Goal: Information Seeking & Learning: Learn about a topic

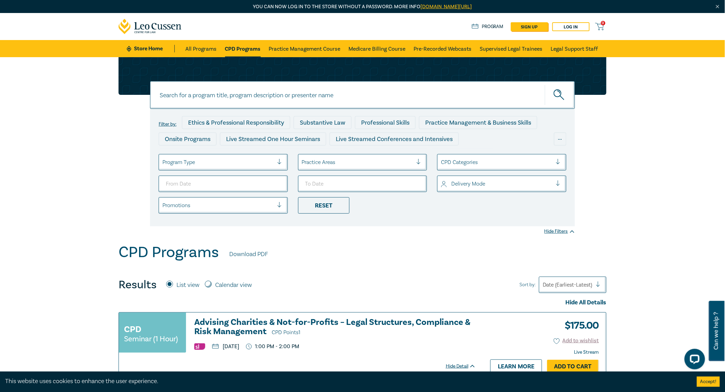
click at [257, 98] on input at bounding box center [362, 95] width 425 height 28
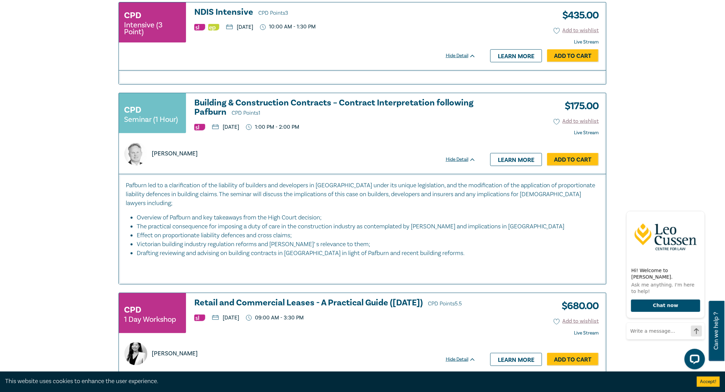
scroll to position [2436, 0]
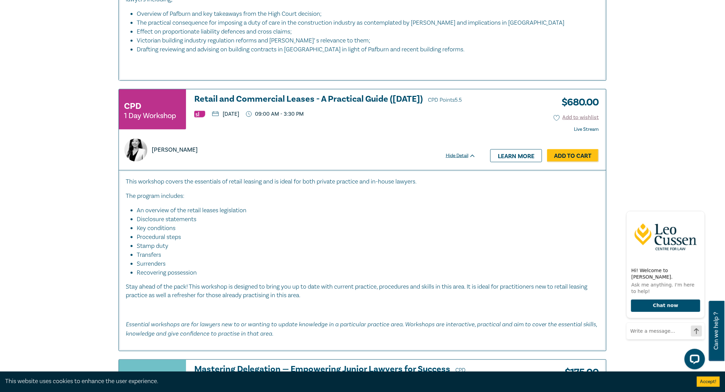
type input "property"
click at [355, 95] on h3 "Retail and Commercial Leases - A Practical Guide ([DATE]) CPD Points 5.5" at bounding box center [335, 100] width 282 height 10
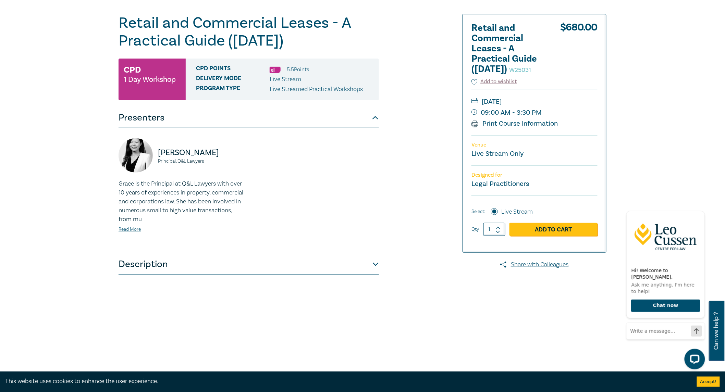
scroll to position [76, 0]
click at [289, 268] on button "Description" at bounding box center [249, 264] width 260 height 21
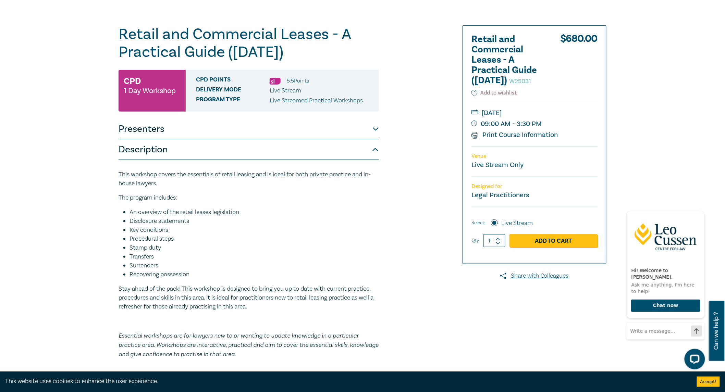
scroll to position [0, 0]
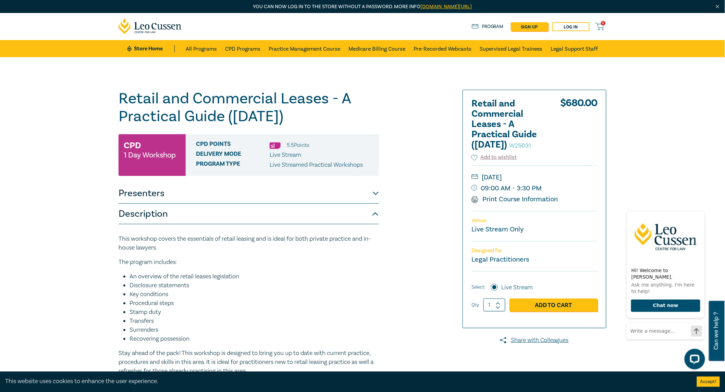
click at [429, 192] on div "Retail and Commercial Leases - A Practical Guide ([DATE]) W25031 CPD 1 Day Work…" at bounding box center [279, 264] width 331 height 349
click at [375, 197] on button "Presenters" at bounding box center [249, 193] width 260 height 21
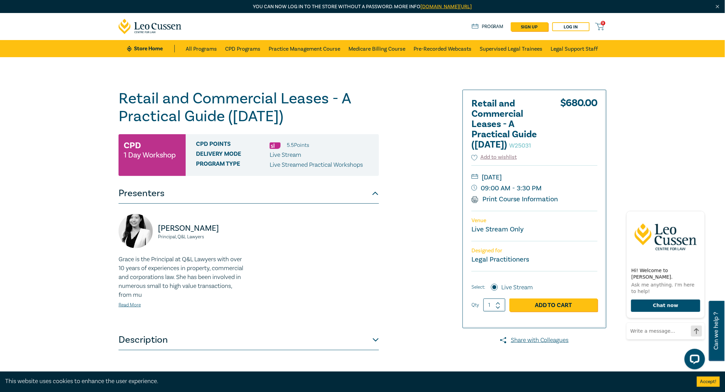
click at [375, 197] on button "Presenters" at bounding box center [249, 193] width 260 height 21
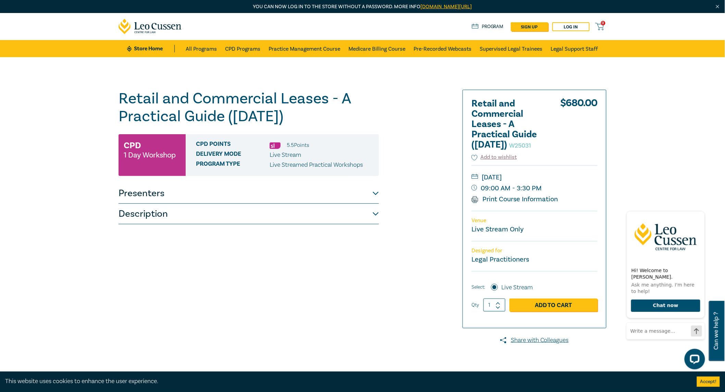
click at [366, 211] on button "Description" at bounding box center [249, 214] width 260 height 21
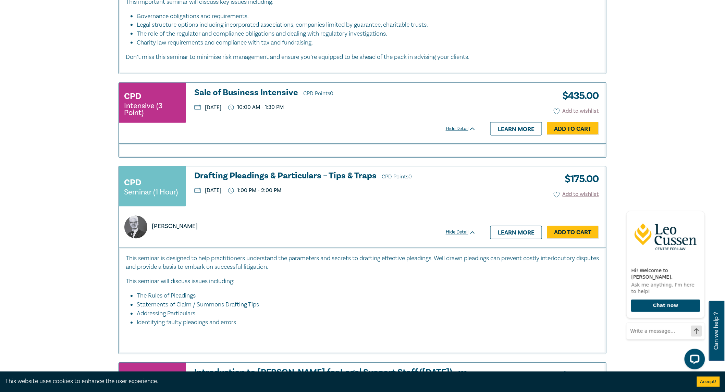
scroll to position [3227, 0]
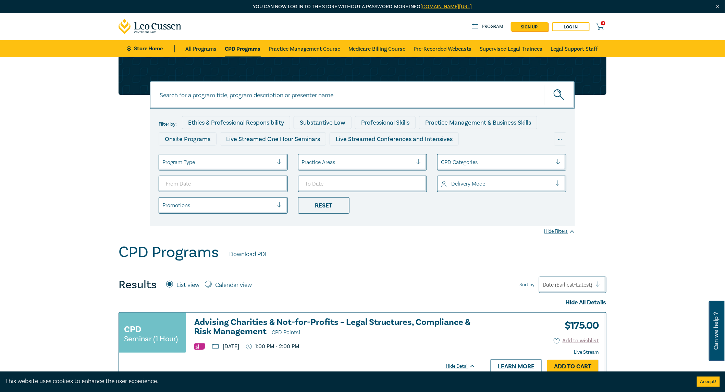
click at [298, 94] on input at bounding box center [362, 95] width 425 height 28
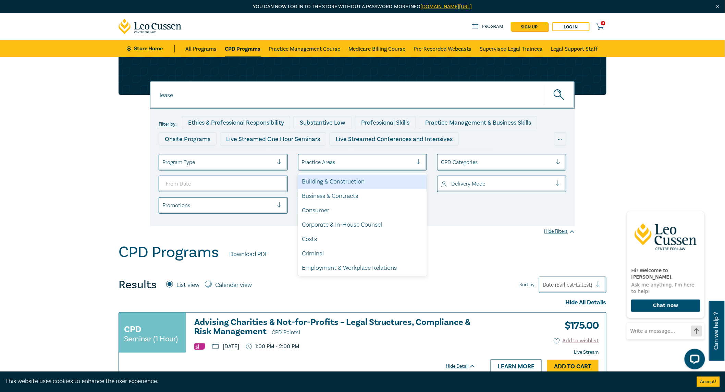
click at [370, 165] on div at bounding box center [357, 162] width 111 height 9
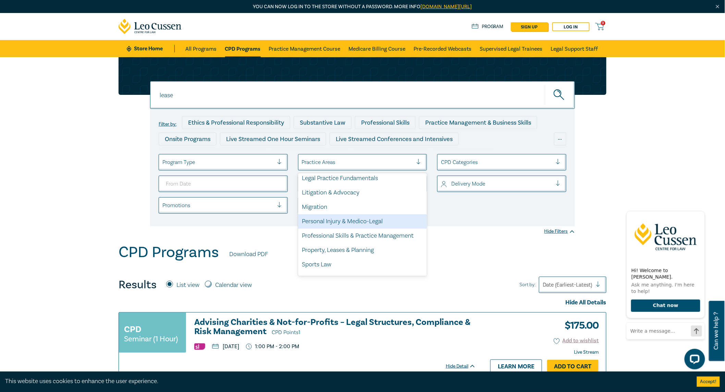
scroll to position [201, 0]
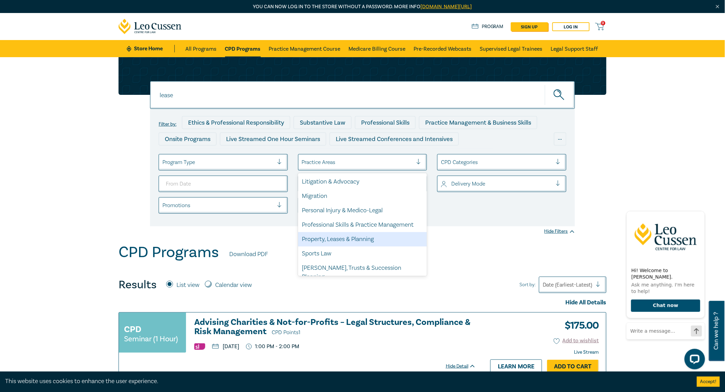
click at [375, 241] on div "Property, Leases & Planning" at bounding box center [362, 239] width 129 height 14
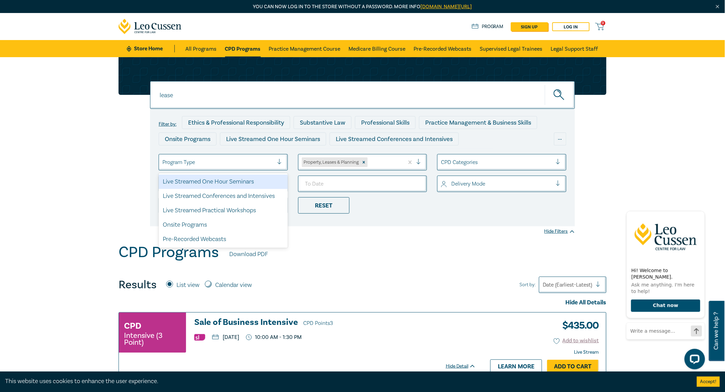
click at [255, 167] on div "Program Type" at bounding box center [218, 163] width 118 height 12
click at [259, 227] on div "Onsite Programs" at bounding box center [223, 225] width 129 height 14
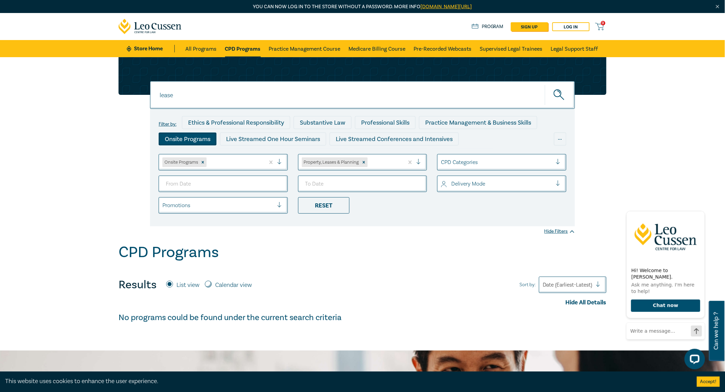
drag, startPoint x: 513, startPoint y: 97, endPoint x: 209, endPoint y: 90, distance: 303.9
click at [210, 90] on input "lease" at bounding box center [362, 95] width 425 height 28
type input "l"
click at [562, 94] on icon "submit" at bounding box center [560, 95] width 12 height 12
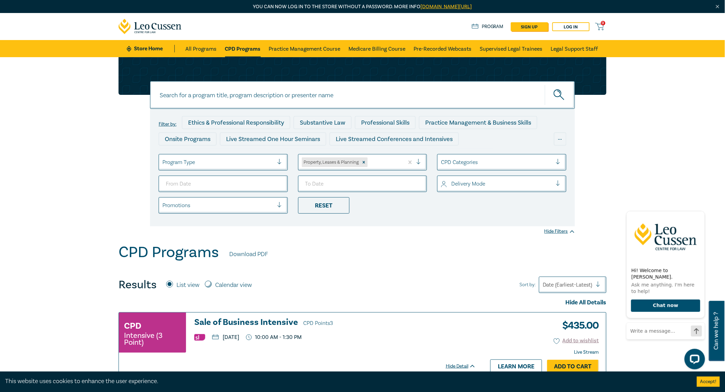
click at [229, 163] on div at bounding box center [217, 162] width 111 height 9
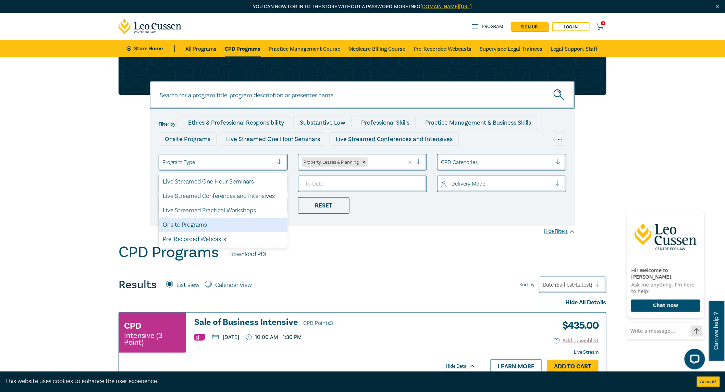
click at [225, 230] on div "Onsite Programs" at bounding box center [223, 225] width 129 height 14
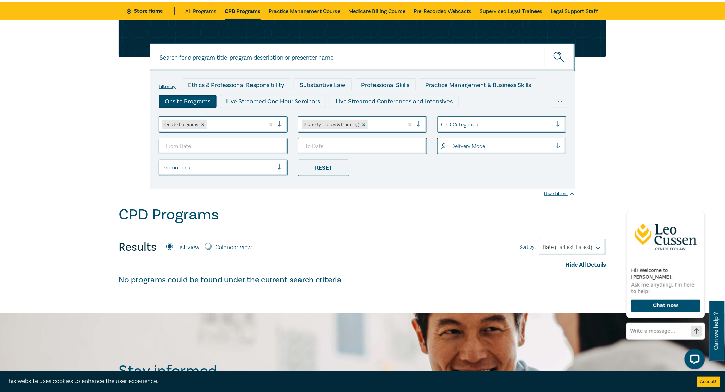
scroll to position [38, 0]
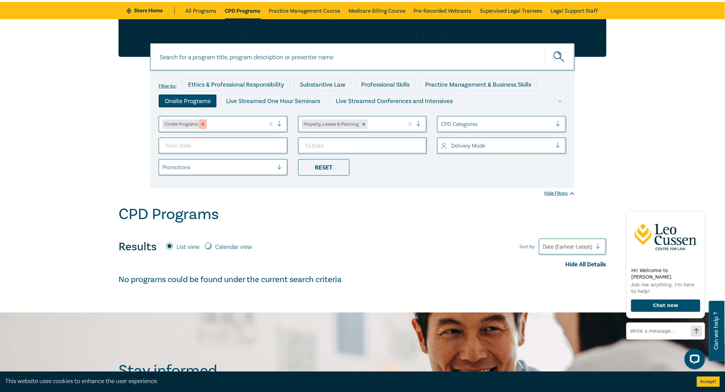
click at [203, 125] on icon "Remove Onsite Programs" at bounding box center [202, 124] width 5 height 5
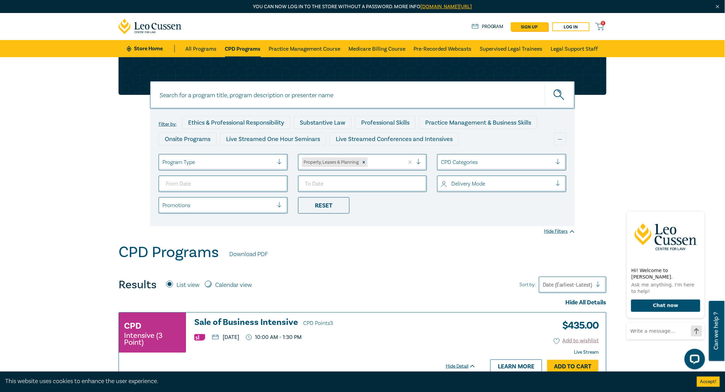
click at [247, 51] on link "CPD Programs" at bounding box center [243, 48] width 36 height 17
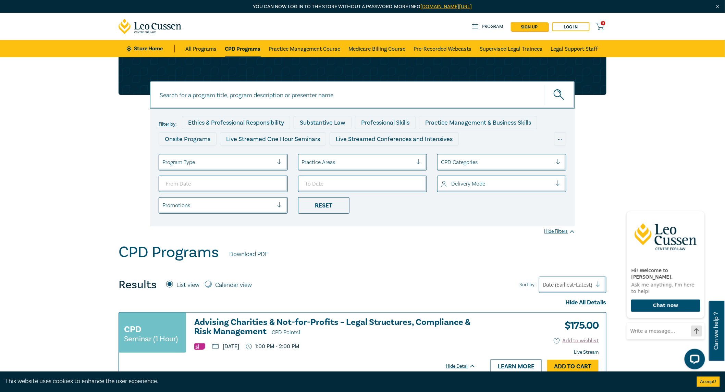
click at [234, 164] on div at bounding box center [217, 162] width 111 height 9
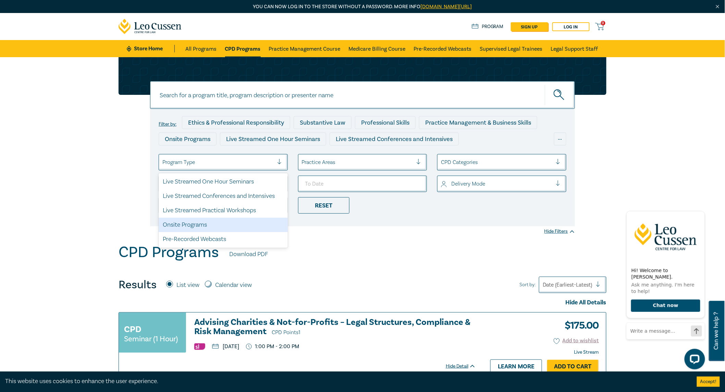
click at [210, 228] on div "Onsite Programs" at bounding box center [223, 225] width 129 height 14
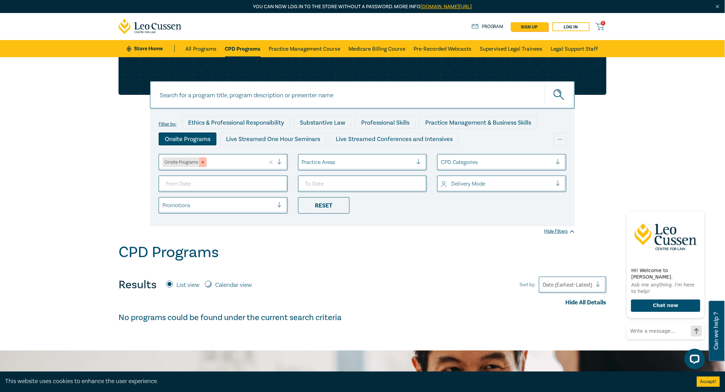
click at [204, 161] on icon "Remove Onsite Programs" at bounding box center [203, 162] width 2 height 2
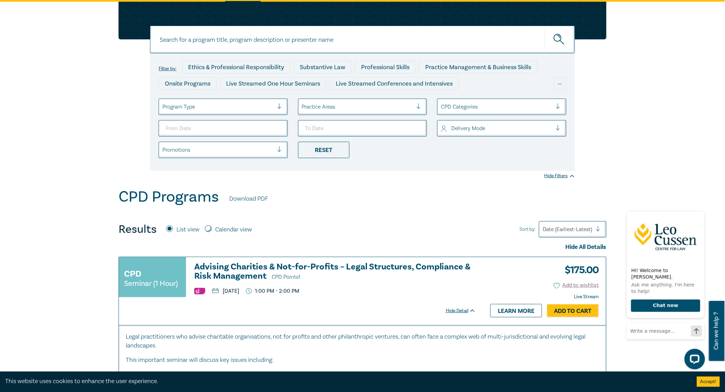
scroll to position [38, 0]
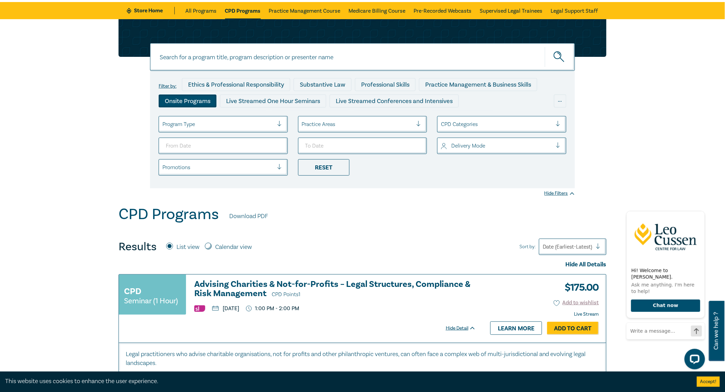
click at [183, 100] on div "Onsite Programs" at bounding box center [188, 101] width 58 height 13
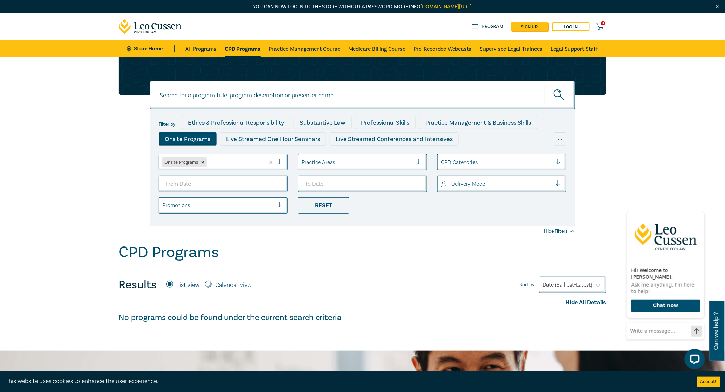
click at [192, 138] on div "Onsite Programs" at bounding box center [188, 139] width 58 height 13
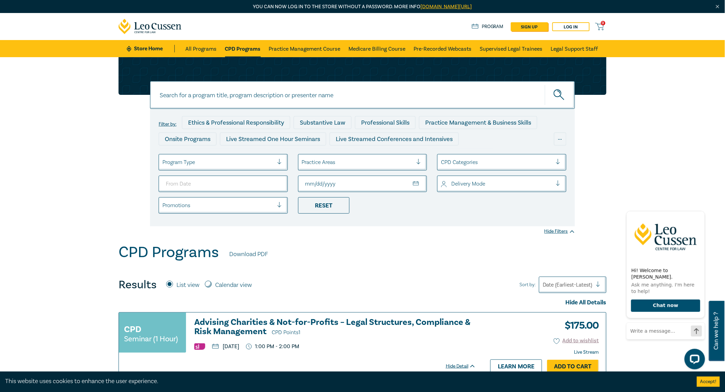
click at [434, 202] on ul "Program Type Practice Areas CPD Categories Delivery Mode Promotions Reset" at bounding box center [362, 184] width 418 height 60
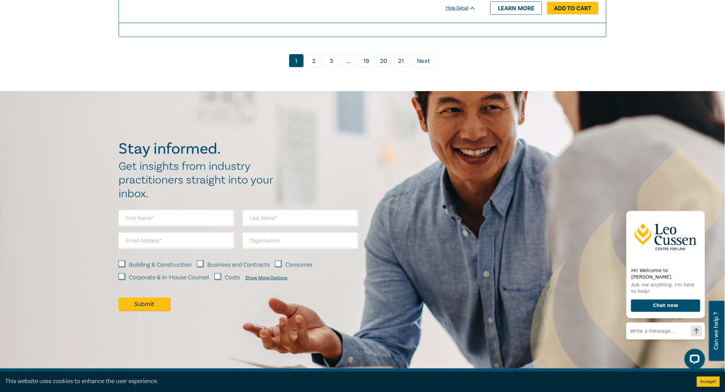
scroll to position [2968, 0]
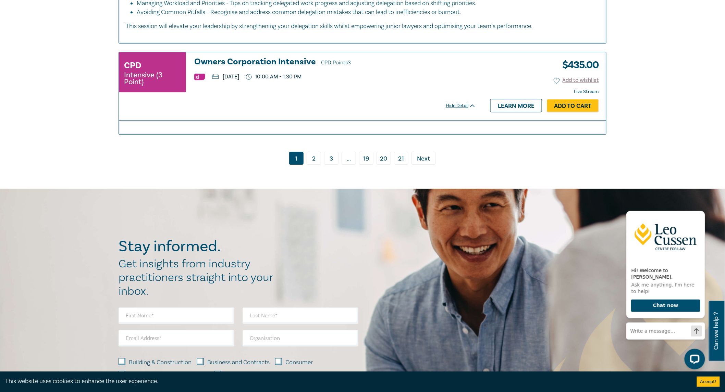
click at [341, 152] on ul "1 2 3 ... 19 20 21 › Next" at bounding box center [363, 158] width 488 height 13
click at [336, 152] on link "3" at bounding box center [331, 158] width 14 height 13
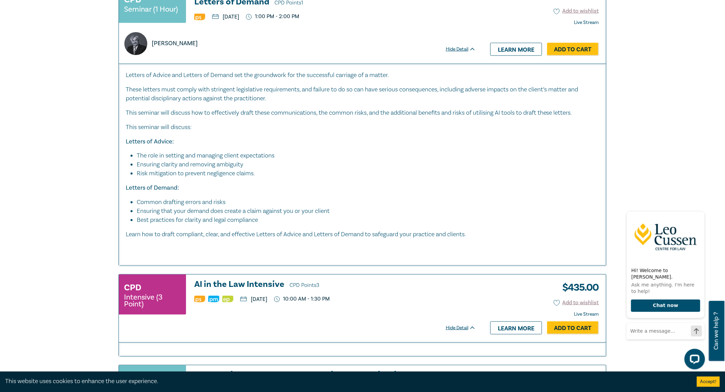
scroll to position [1370, 0]
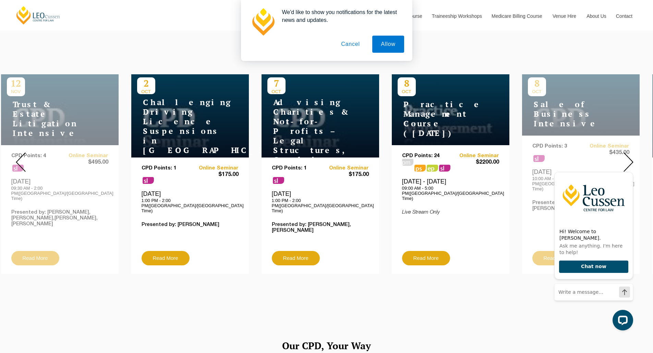
click at [353, 47] on button "Cancel" at bounding box center [350, 44] width 36 height 17
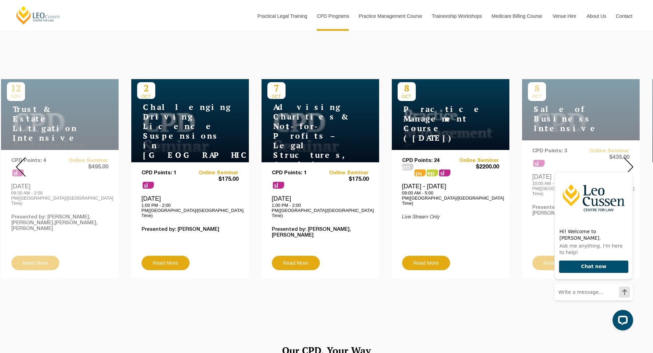
scroll to position [240, 0]
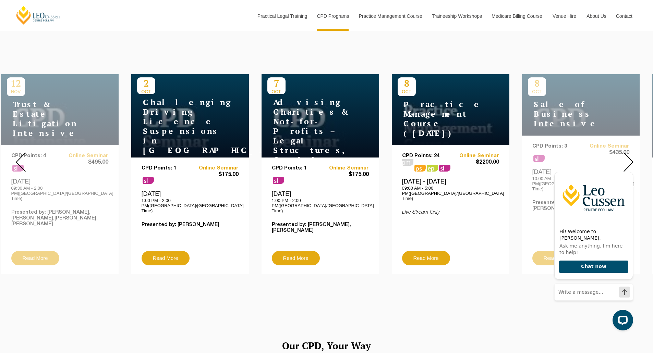
click at [629, 159] on img at bounding box center [628, 162] width 10 height 20
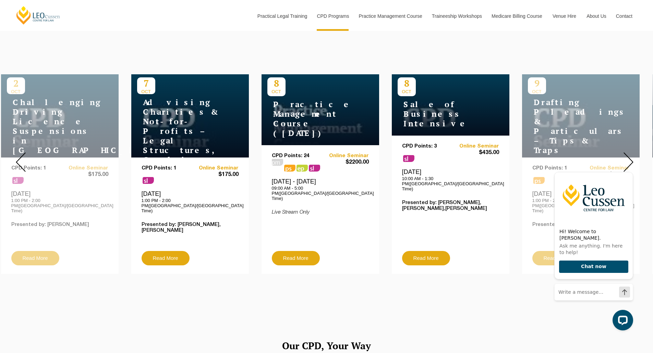
click at [629, 159] on img at bounding box center [628, 162] width 10 height 20
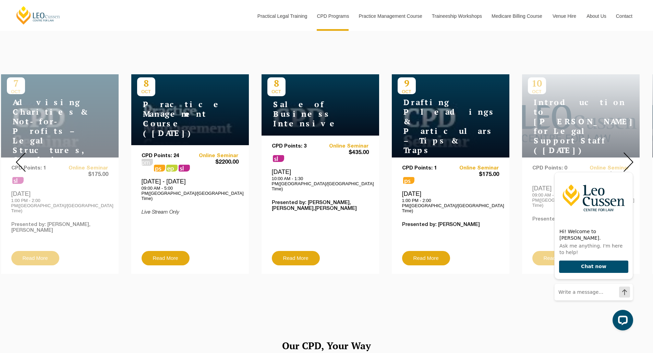
click at [629, 159] on img at bounding box center [628, 162] width 10 height 20
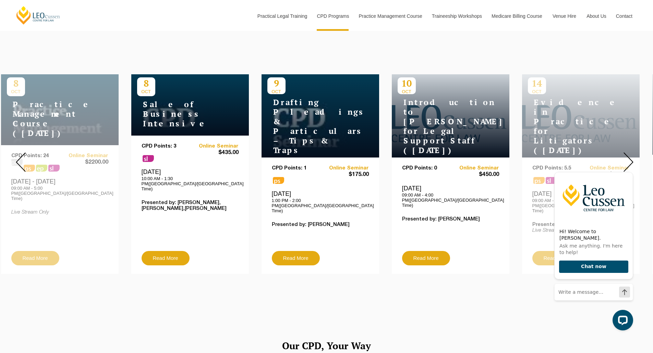
click at [629, 159] on img at bounding box center [628, 162] width 10 height 20
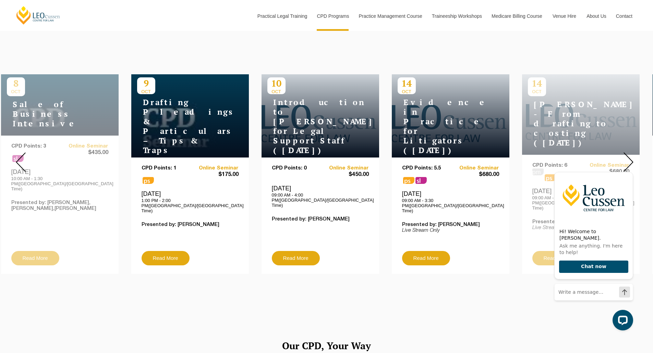
click at [629, 159] on img at bounding box center [628, 162] width 10 height 20
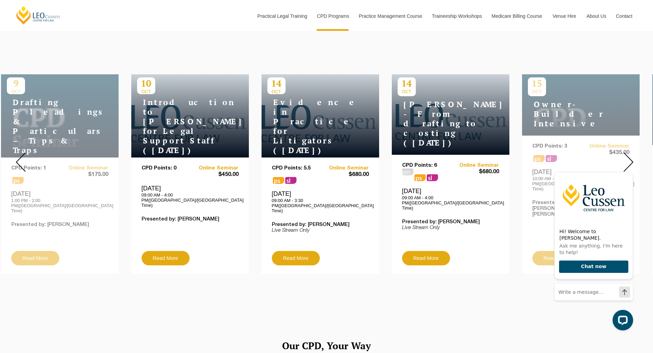
click at [629, 159] on img at bounding box center [628, 162] width 10 height 20
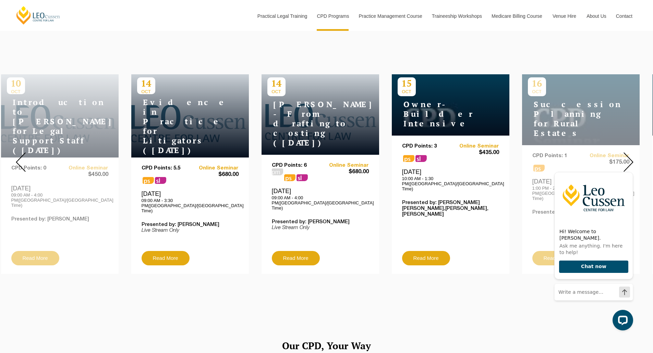
click at [629, 159] on img at bounding box center [628, 162] width 10 height 20
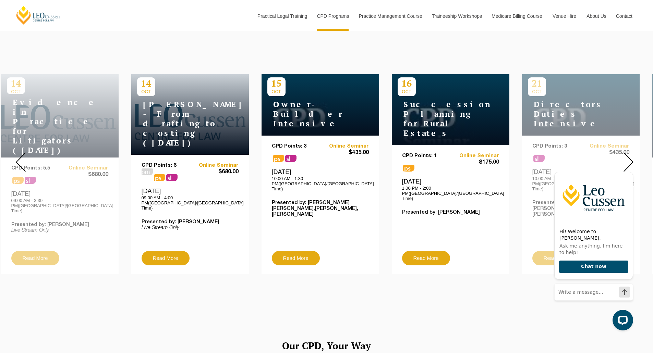
click at [629, 159] on img at bounding box center [628, 162] width 10 height 20
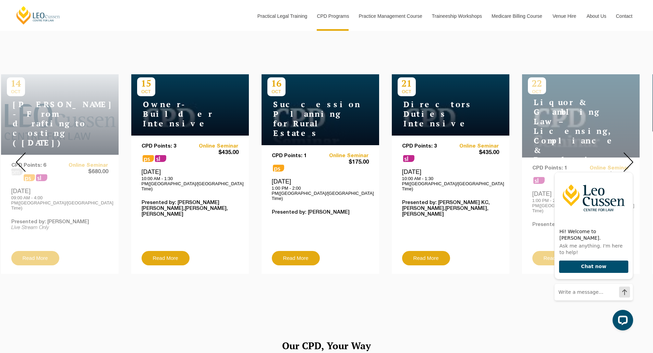
click at [629, 159] on img at bounding box center [628, 162] width 10 height 20
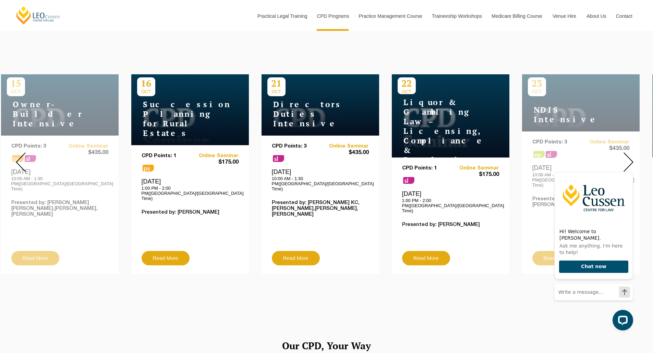
click at [629, 159] on img at bounding box center [628, 162] width 10 height 20
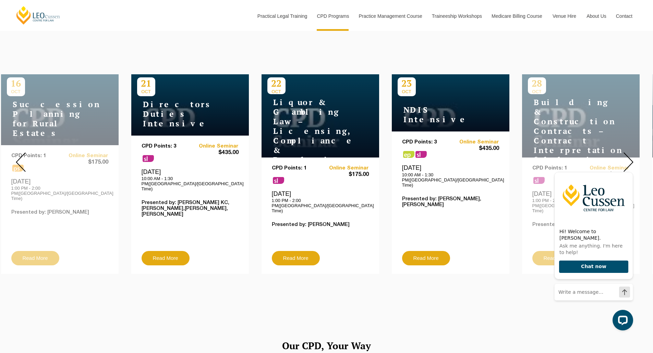
click at [629, 159] on img at bounding box center [628, 162] width 10 height 20
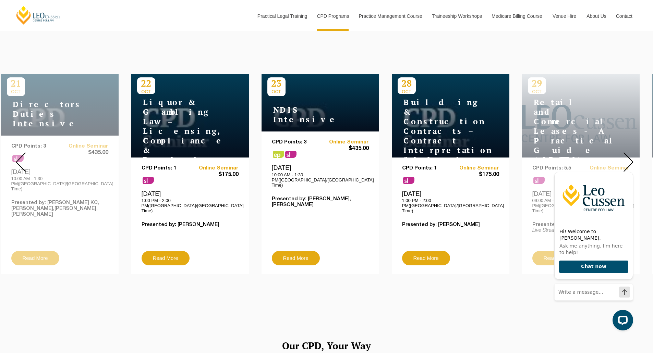
click at [629, 159] on img at bounding box center [628, 162] width 10 height 20
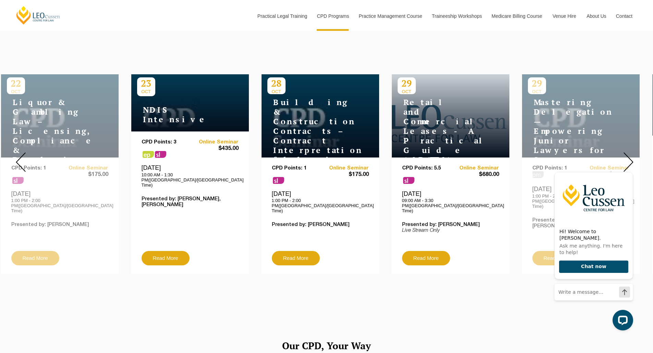
click at [437, 123] on h4 "Retail and Commercial Leases - A Practical Guide ([DATE])" at bounding box center [440, 131] width 86 height 67
click at [437, 129] on h4 "Retail and Commercial Leases - A Practical Guide ([DATE])" at bounding box center [440, 131] width 86 height 67
